Goal: Information Seeking & Learning: Find specific page/section

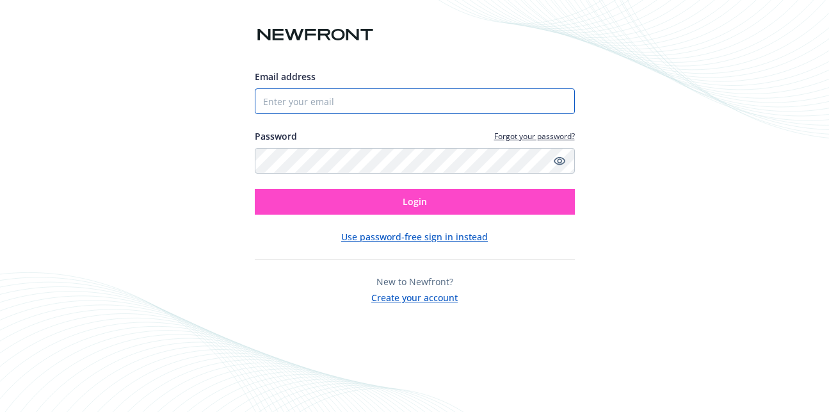
type input "[EMAIL_ADDRESS][PERSON_NAME][DOMAIN_NAME]"
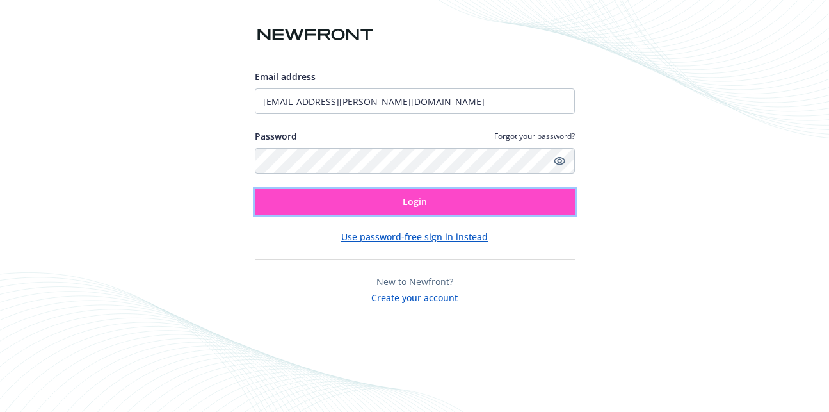
click at [482, 197] on button "Login" at bounding box center [415, 202] width 320 height 26
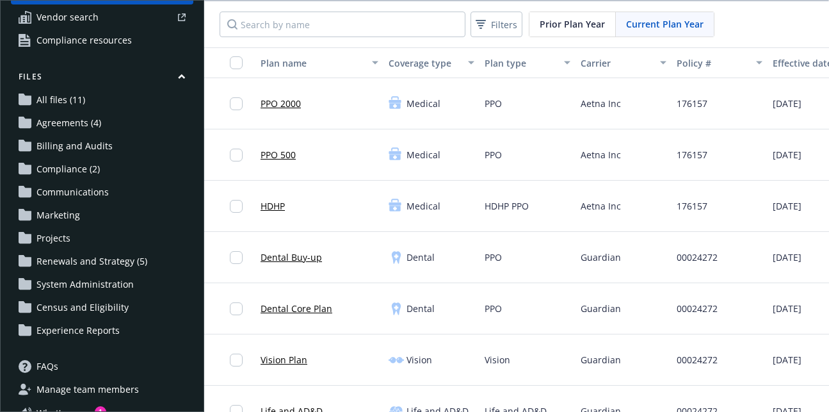
scroll to position [136, 0]
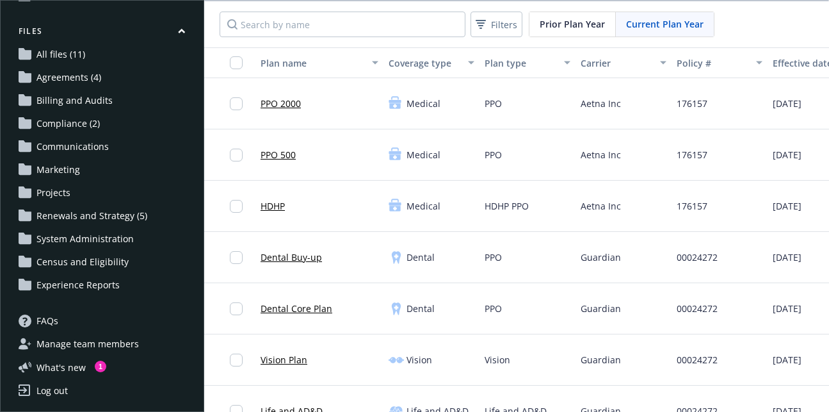
click at [72, 288] on span "Experience Reports" at bounding box center [78, 285] width 83 height 20
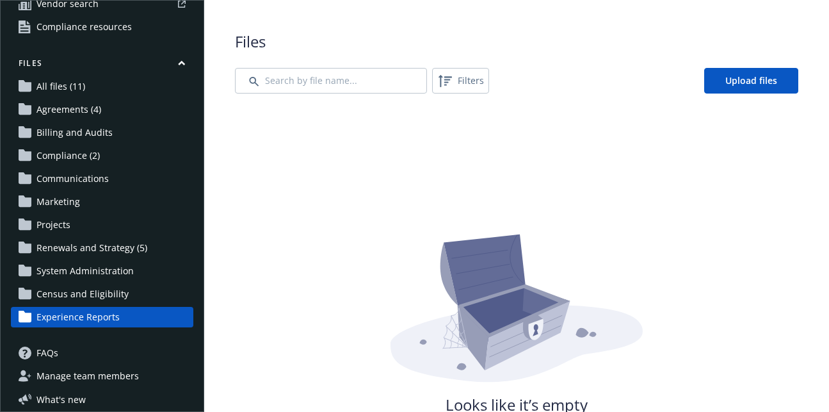
scroll to position [106, 0]
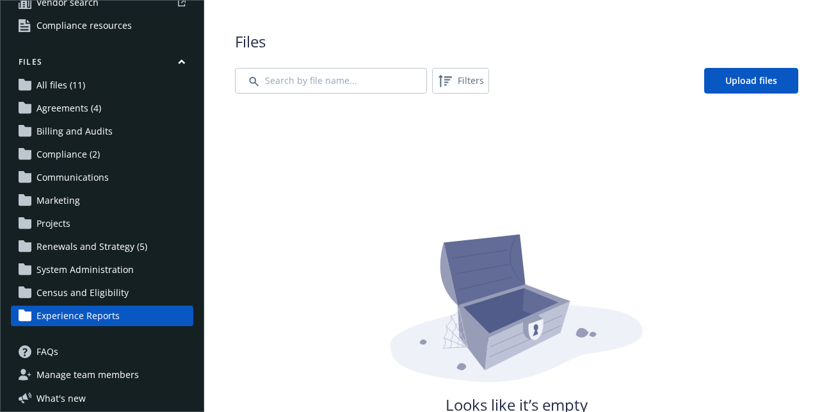
click at [68, 289] on span "Census and Eligibility" at bounding box center [83, 292] width 92 height 20
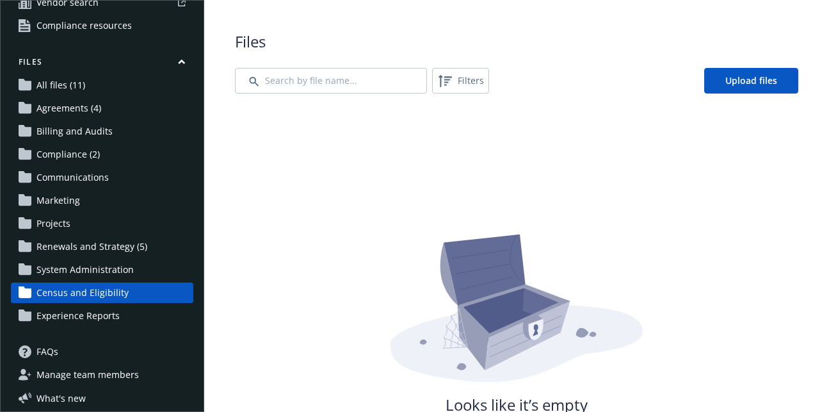
click at [68, 289] on span "Census and Eligibility" at bounding box center [83, 292] width 92 height 20
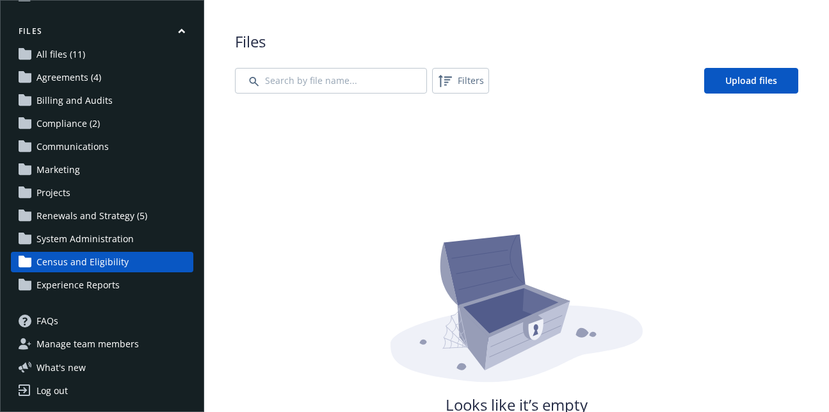
click at [67, 56] on span "All files (11)" at bounding box center [61, 54] width 49 height 20
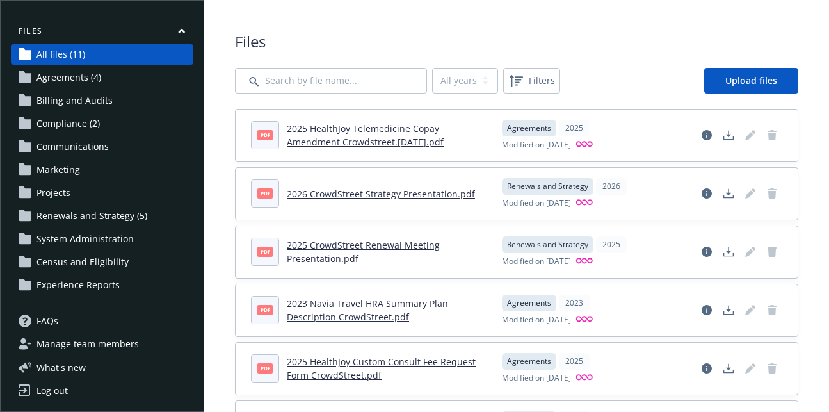
click at [69, 94] on span "Billing and Audits" at bounding box center [75, 100] width 76 height 20
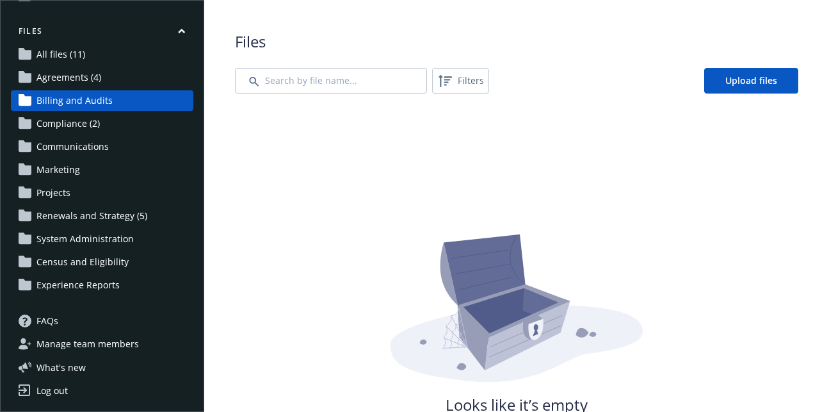
click at [70, 118] on span "Compliance (2)" at bounding box center [68, 123] width 63 height 20
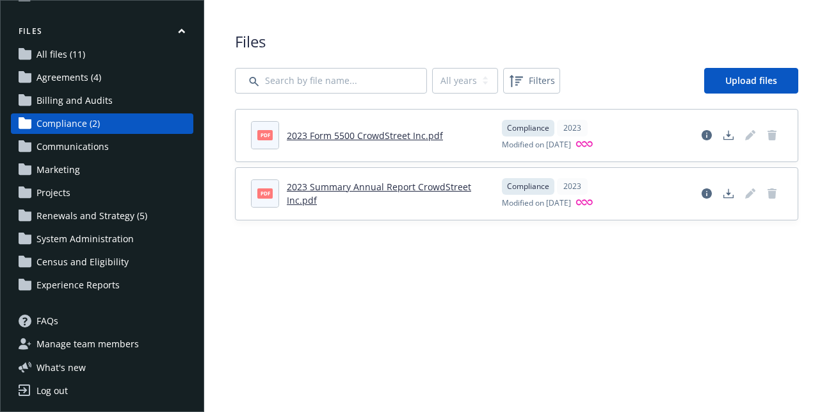
click at [66, 142] on span "Communications" at bounding box center [73, 146] width 72 height 20
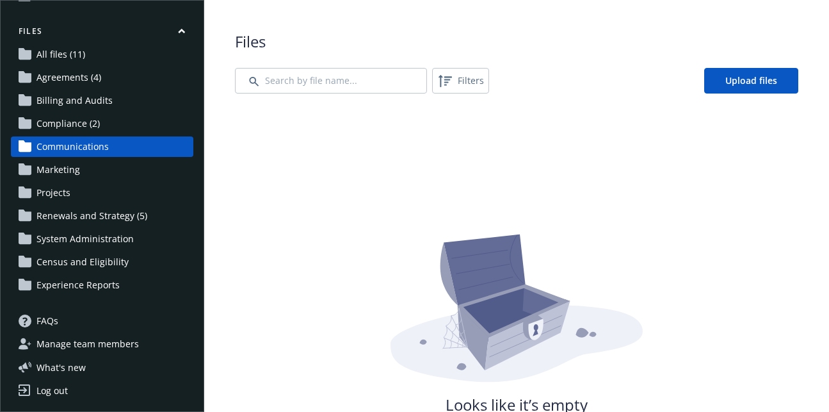
click at [65, 170] on span "Marketing" at bounding box center [59, 169] width 44 height 20
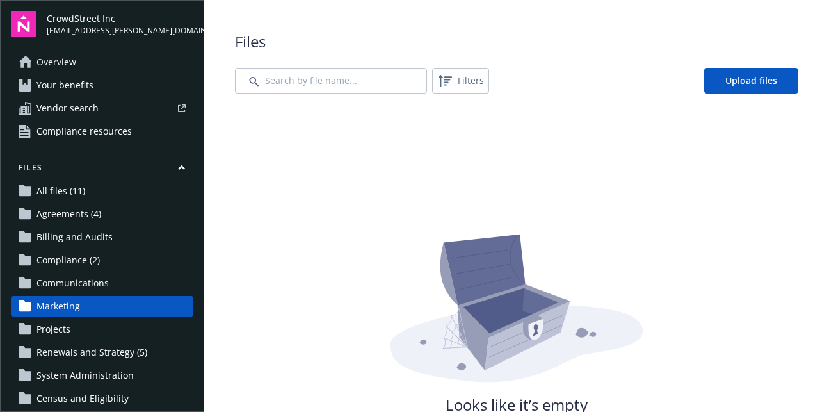
click at [65, 85] on span "Your benefits" at bounding box center [65, 85] width 57 height 20
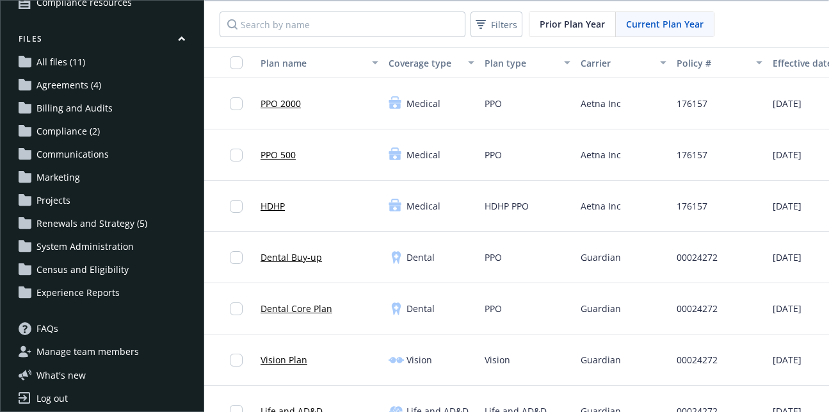
scroll to position [136, 0]
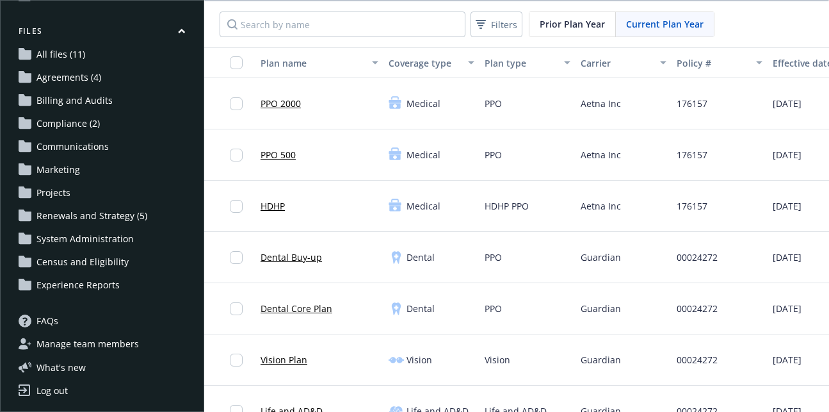
click at [107, 216] on span "Renewals and Strategy (5)" at bounding box center [92, 216] width 111 height 20
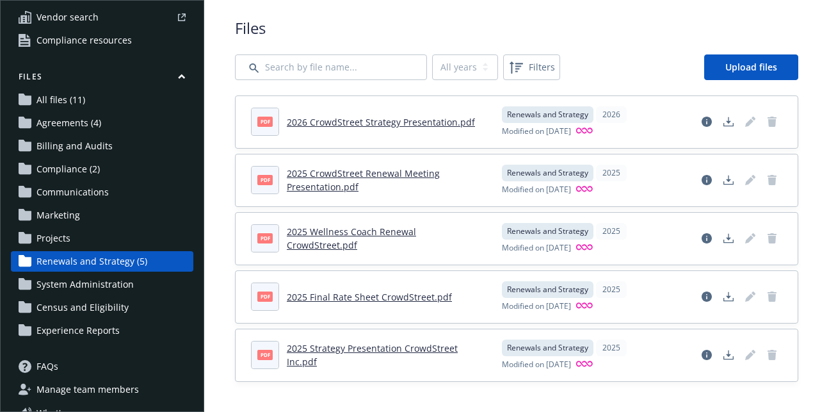
scroll to position [92, 0]
click at [77, 331] on span "Experience Reports" at bounding box center [78, 330] width 83 height 20
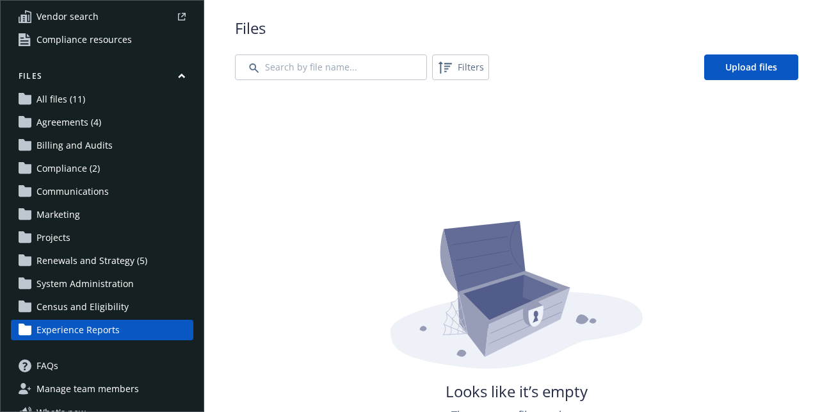
click at [75, 309] on span "Census and Eligibility" at bounding box center [83, 307] width 92 height 20
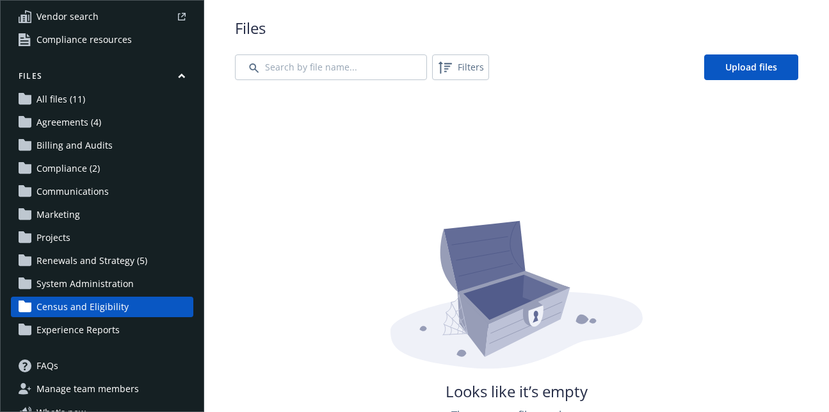
click at [69, 287] on span "System Administration" at bounding box center [85, 283] width 97 height 20
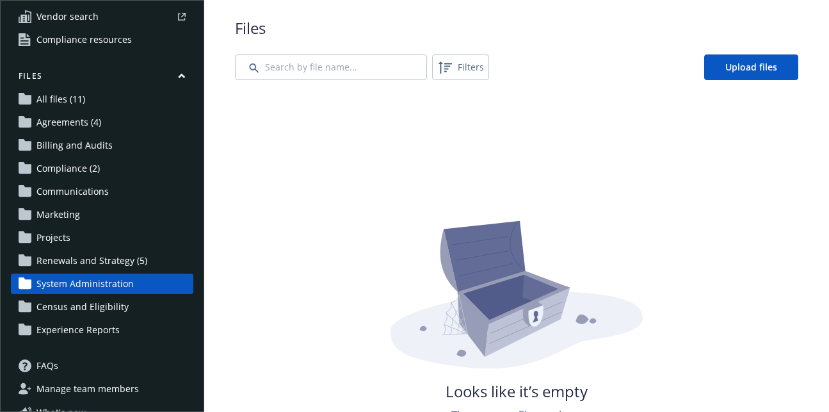
click at [64, 265] on span "Renewals and Strategy (5)" at bounding box center [92, 260] width 111 height 20
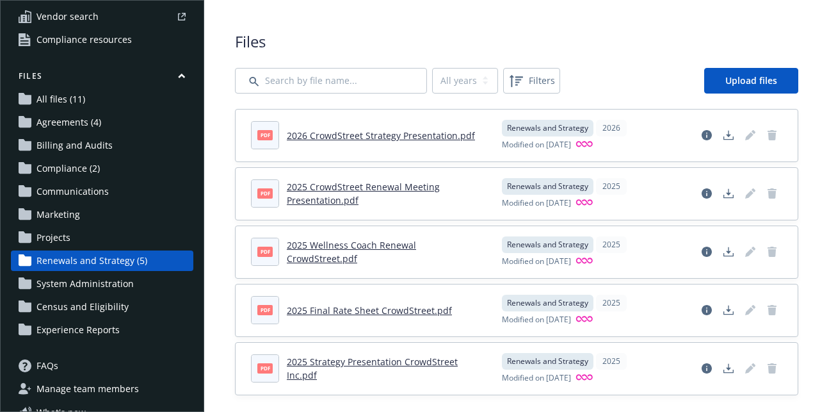
click at [54, 243] on span "Projects" at bounding box center [54, 237] width 34 height 20
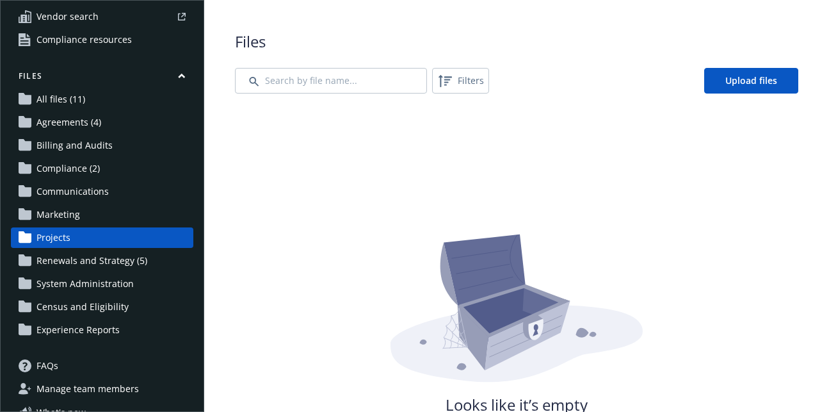
click at [53, 219] on span "Marketing" at bounding box center [59, 214] width 44 height 20
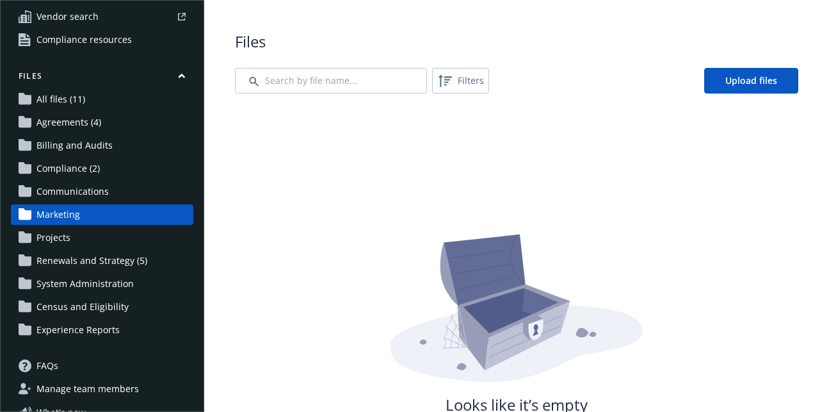
click at [53, 190] on span "Communications" at bounding box center [73, 191] width 72 height 20
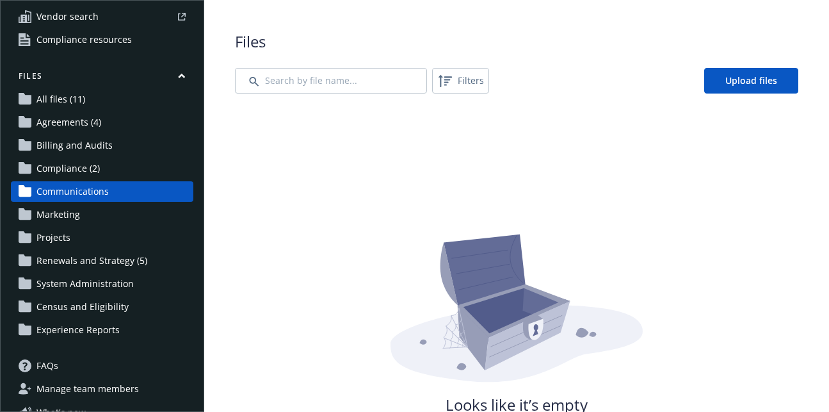
click at [49, 163] on span "Compliance (2)" at bounding box center [68, 168] width 63 height 20
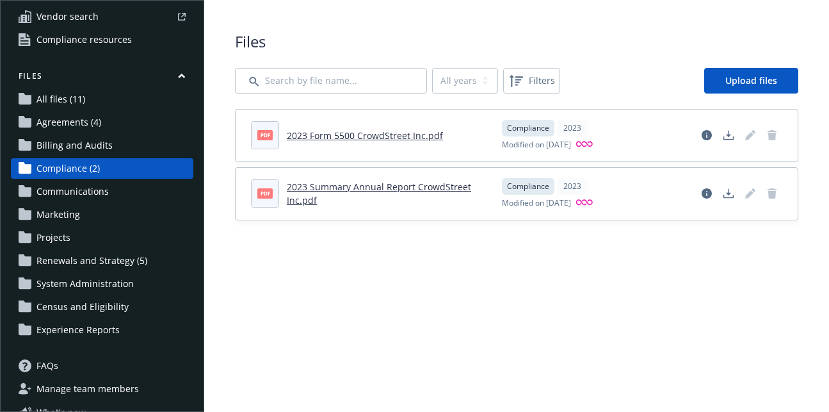
click at [47, 147] on span "Billing and Audits" at bounding box center [75, 145] width 76 height 20
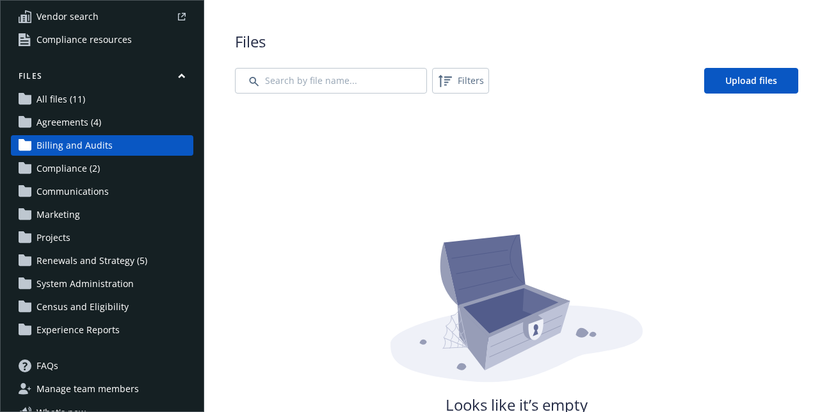
click at [51, 159] on span "Compliance (2)" at bounding box center [68, 168] width 63 height 20
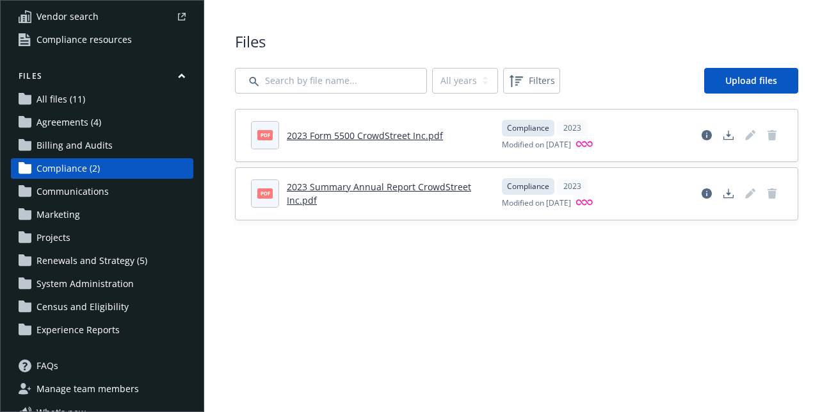
click at [60, 117] on span "Agreements (4)" at bounding box center [69, 122] width 65 height 20
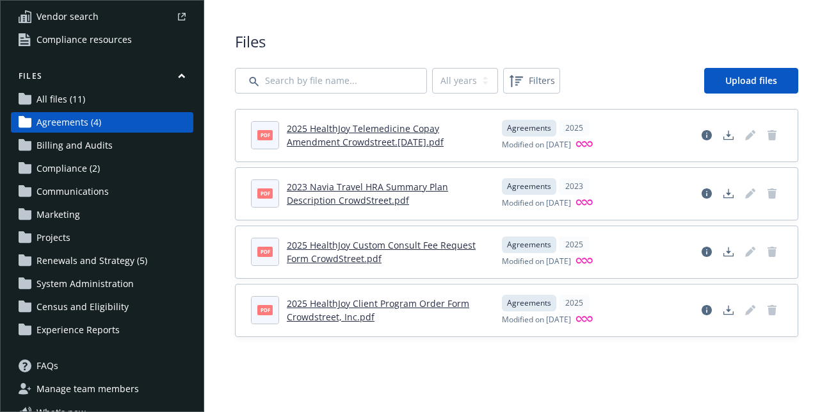
click at [58, 100] on span "All files (11)" at bounding box center [61, 99] width 49 height 20
